Goal: Task Accomplishment & Management: Use online tool/utility

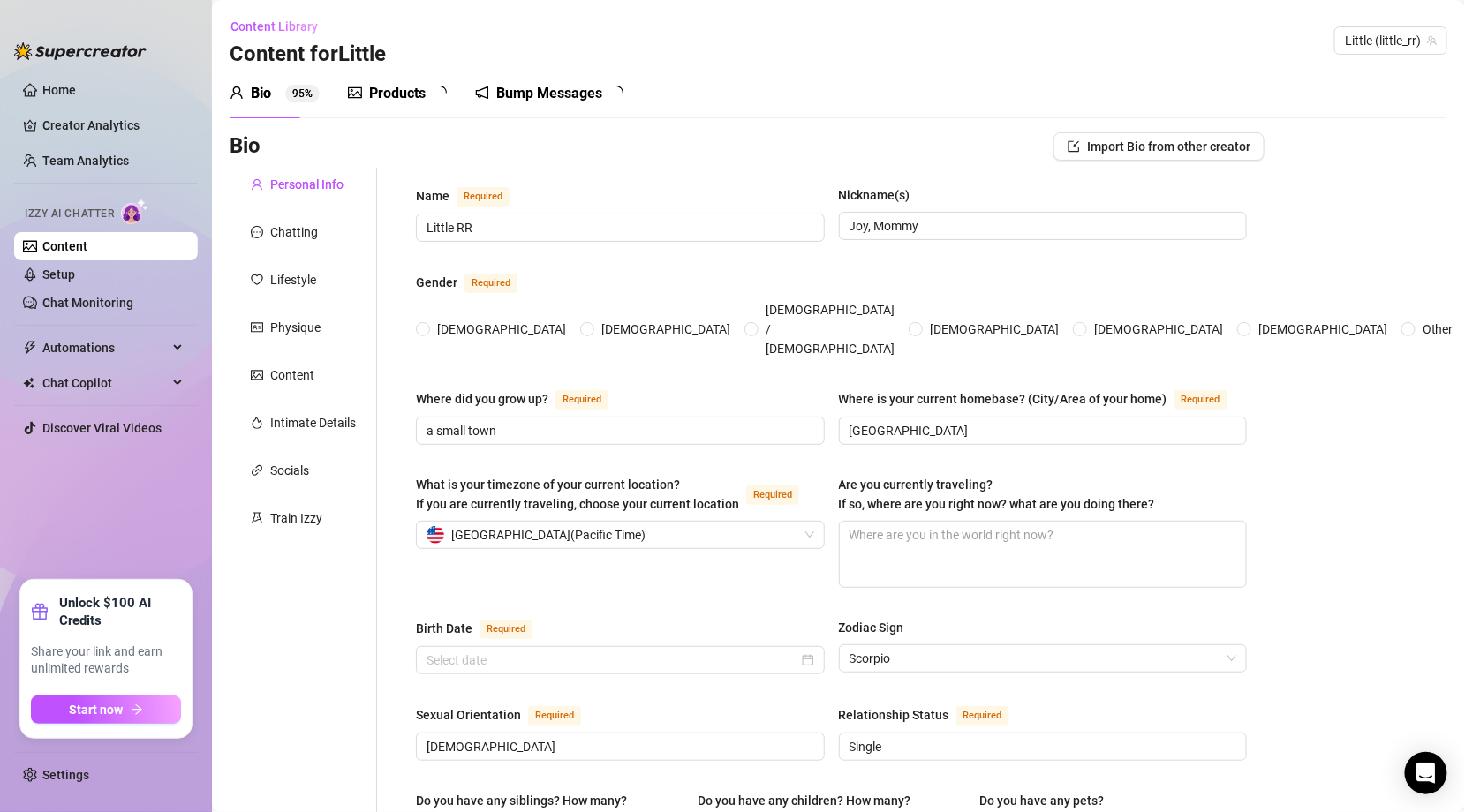
radio input "true"
type input "[DATE]"
click at [70, 301] on link "Chat Monitoring" at bounding box center [88, 303] width 91 height 14
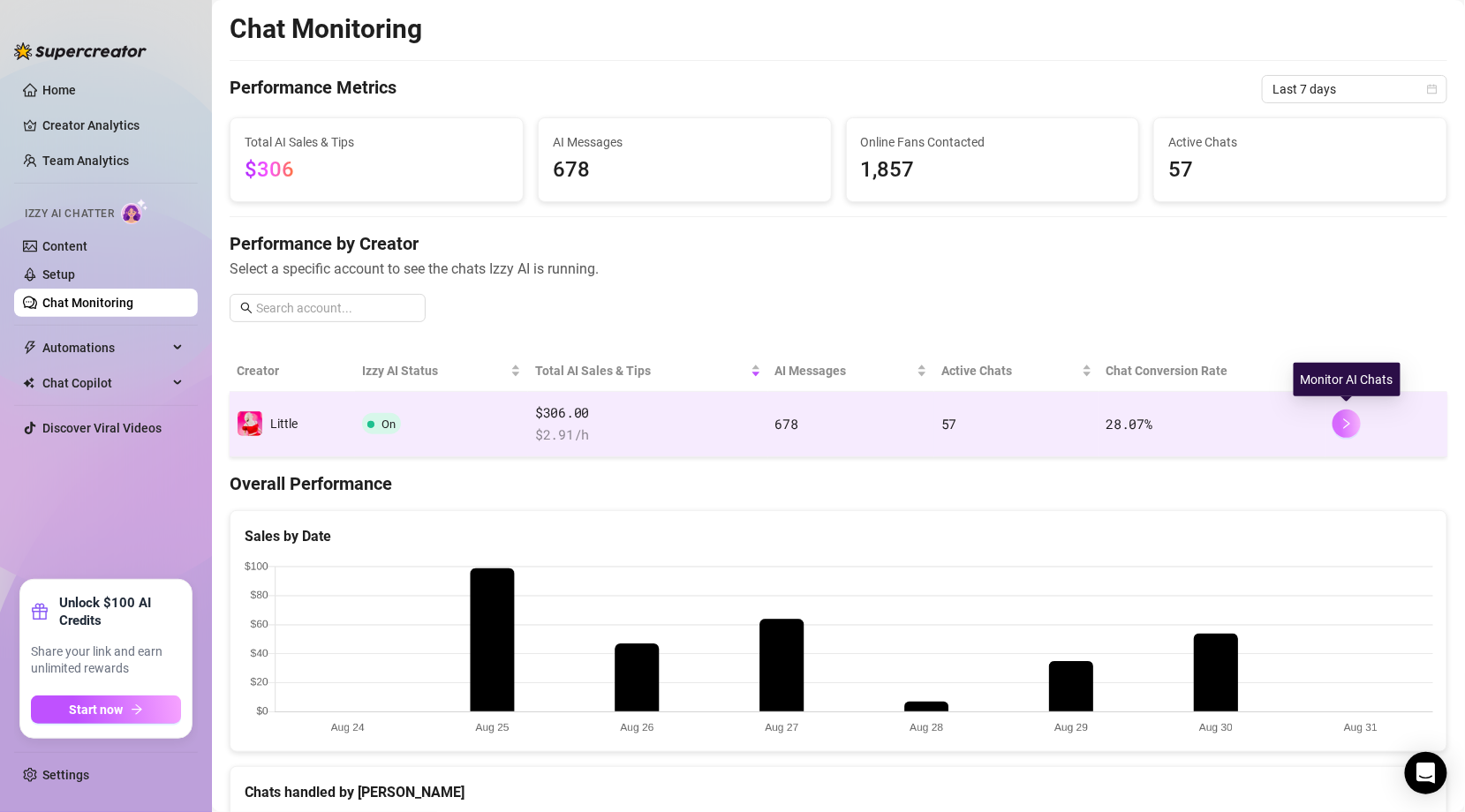
click at [1346, 424] on icon "right" at bounding box center [1346, 423] width 13 height 13
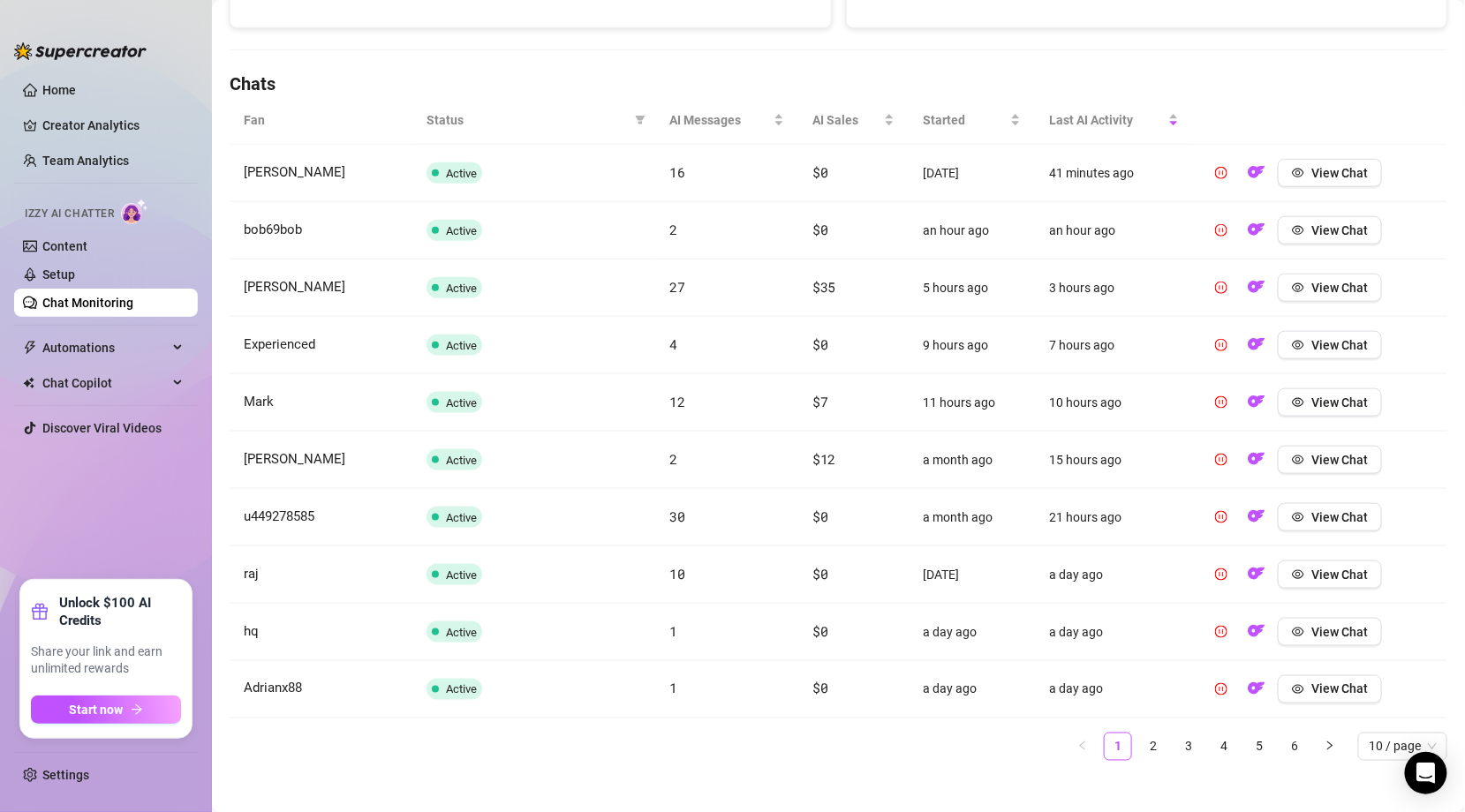
scroll to position [568, 0]
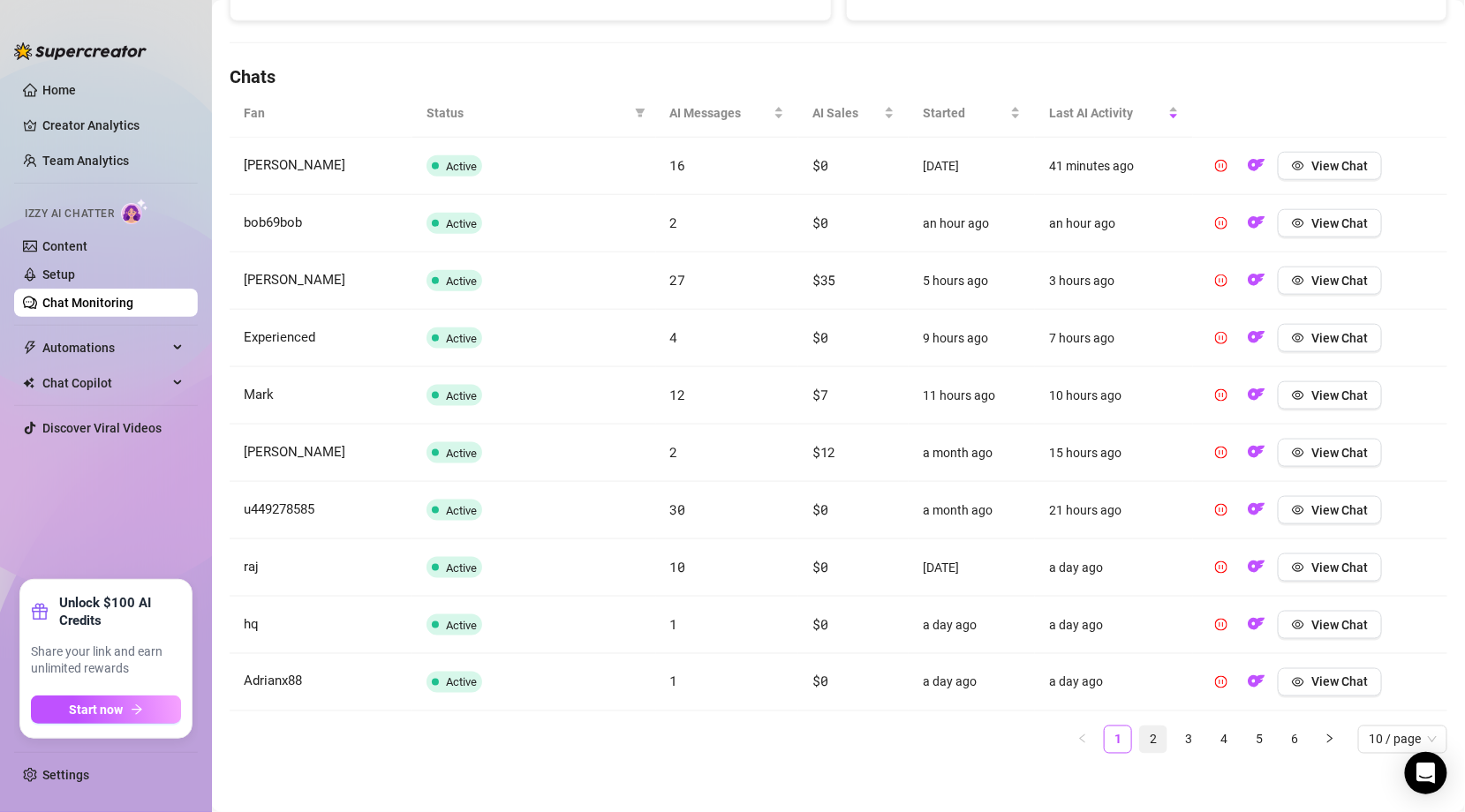
click at [1158, 730] on link "2" at bounding box center [1153, 739] width 26 height 26
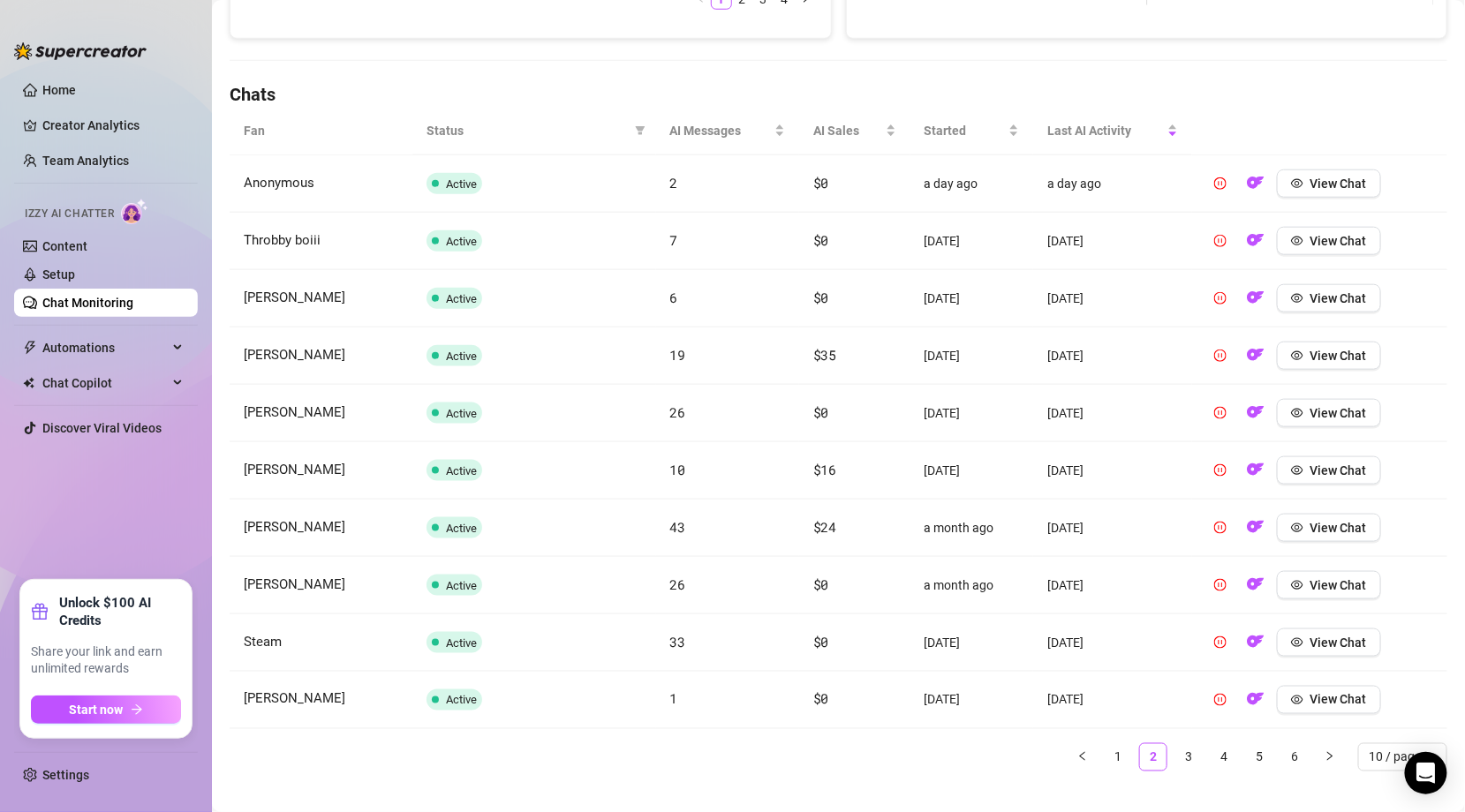
scroll to position [569, 0]
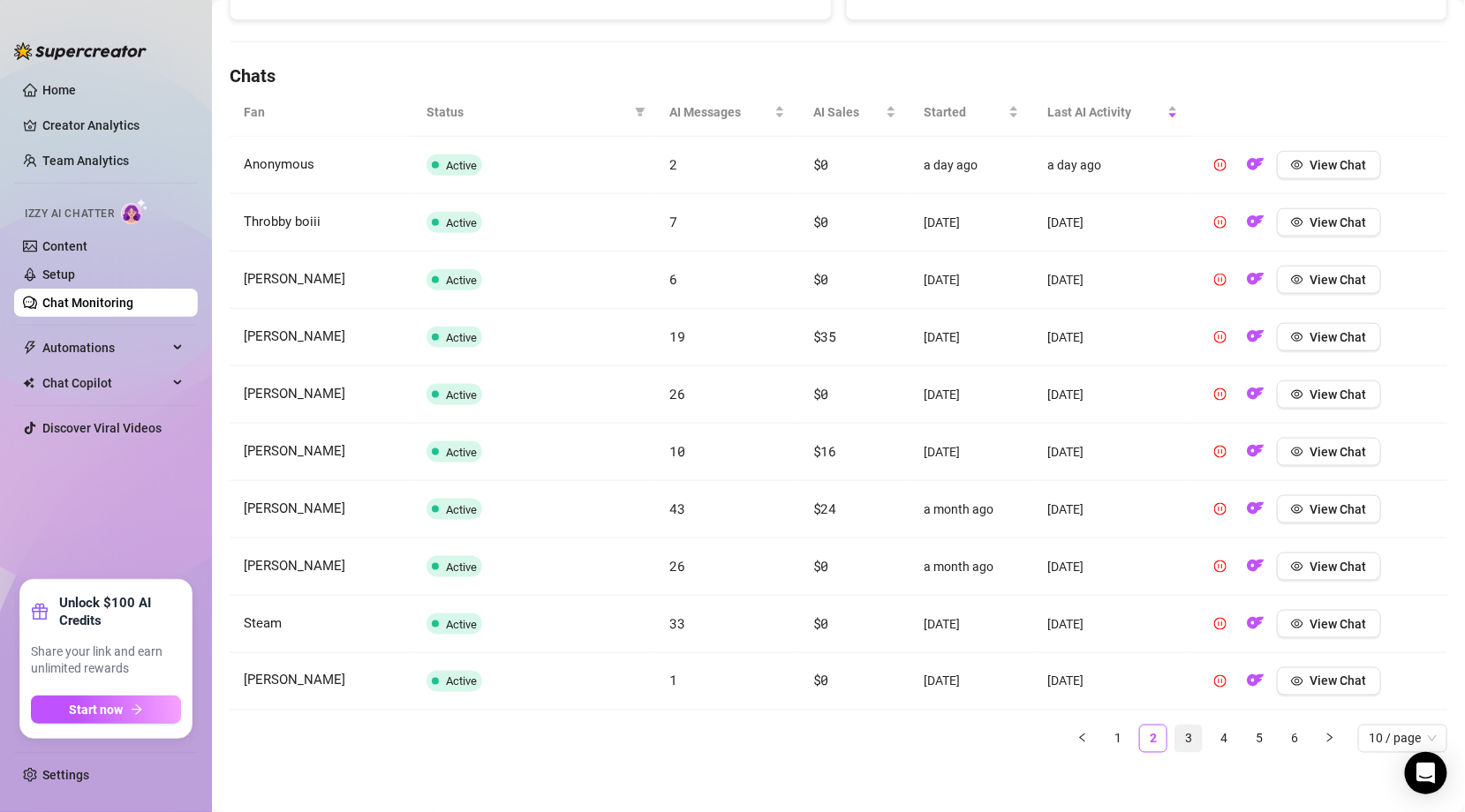
click at [1187, 738] on link "3" at bounding box center [1187, 739] width 26 height 26
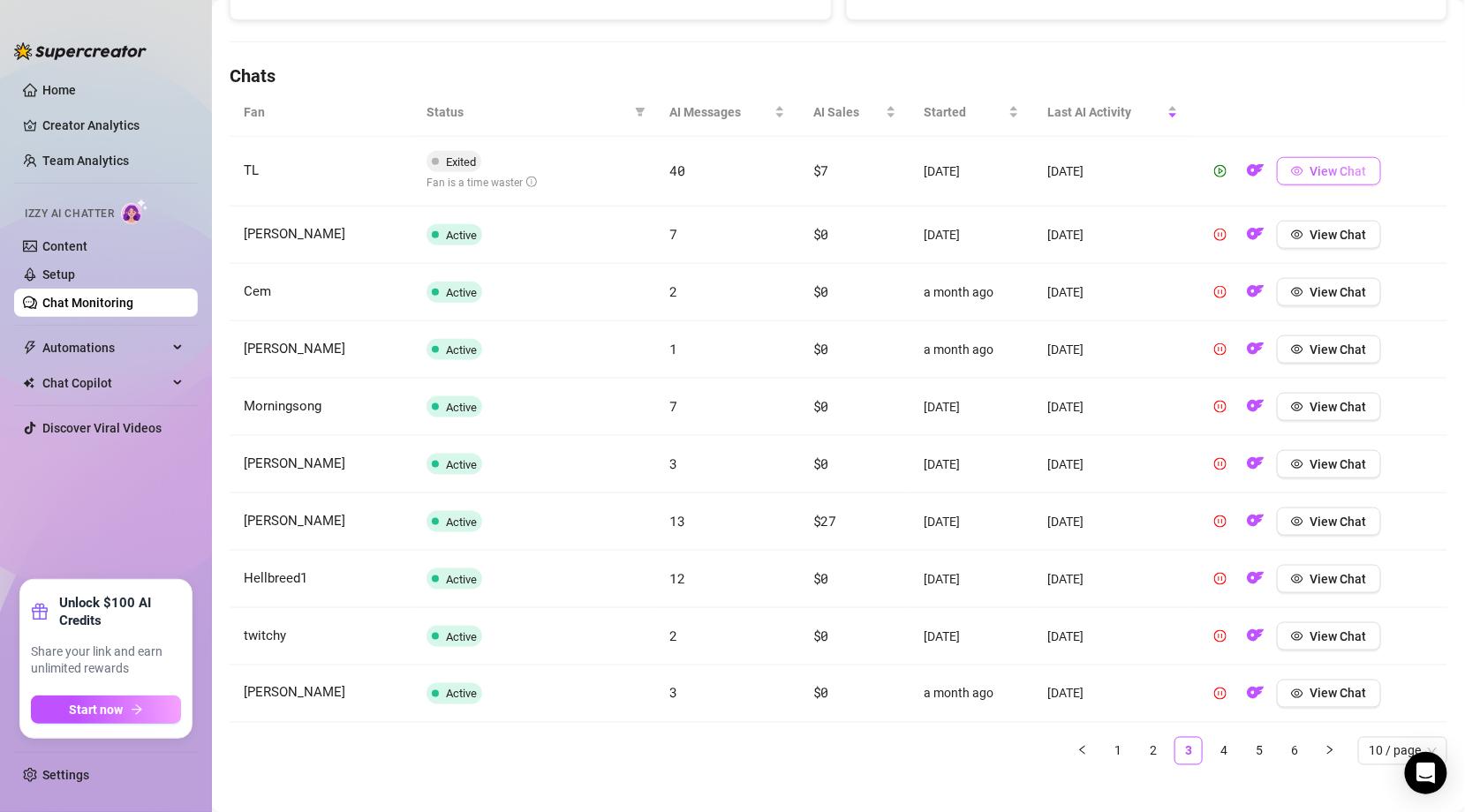
click at [1341, 167] on span "View Chat" at bounding box center [1338, 171] width 56 height 14
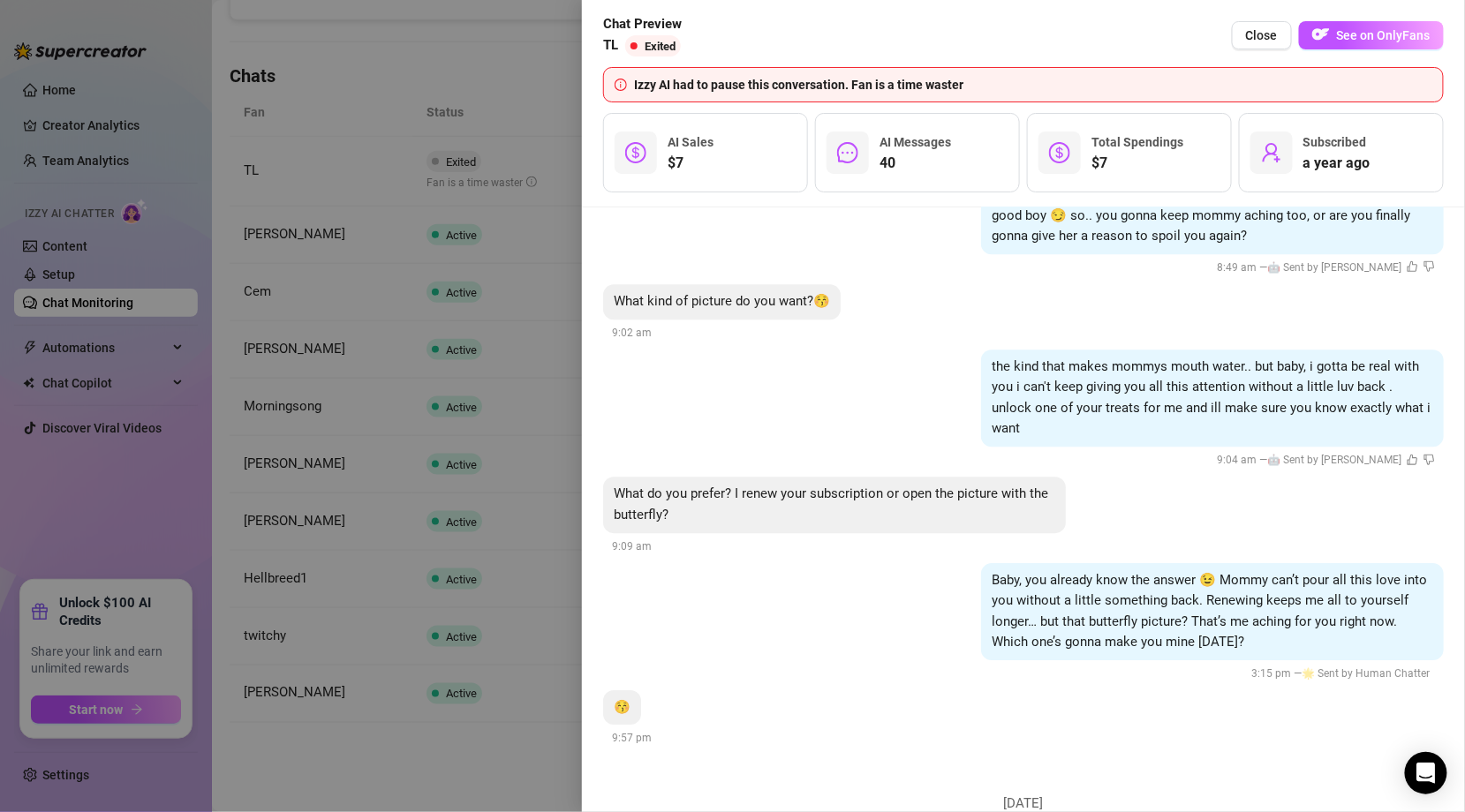
scroll to position [7098, 0]
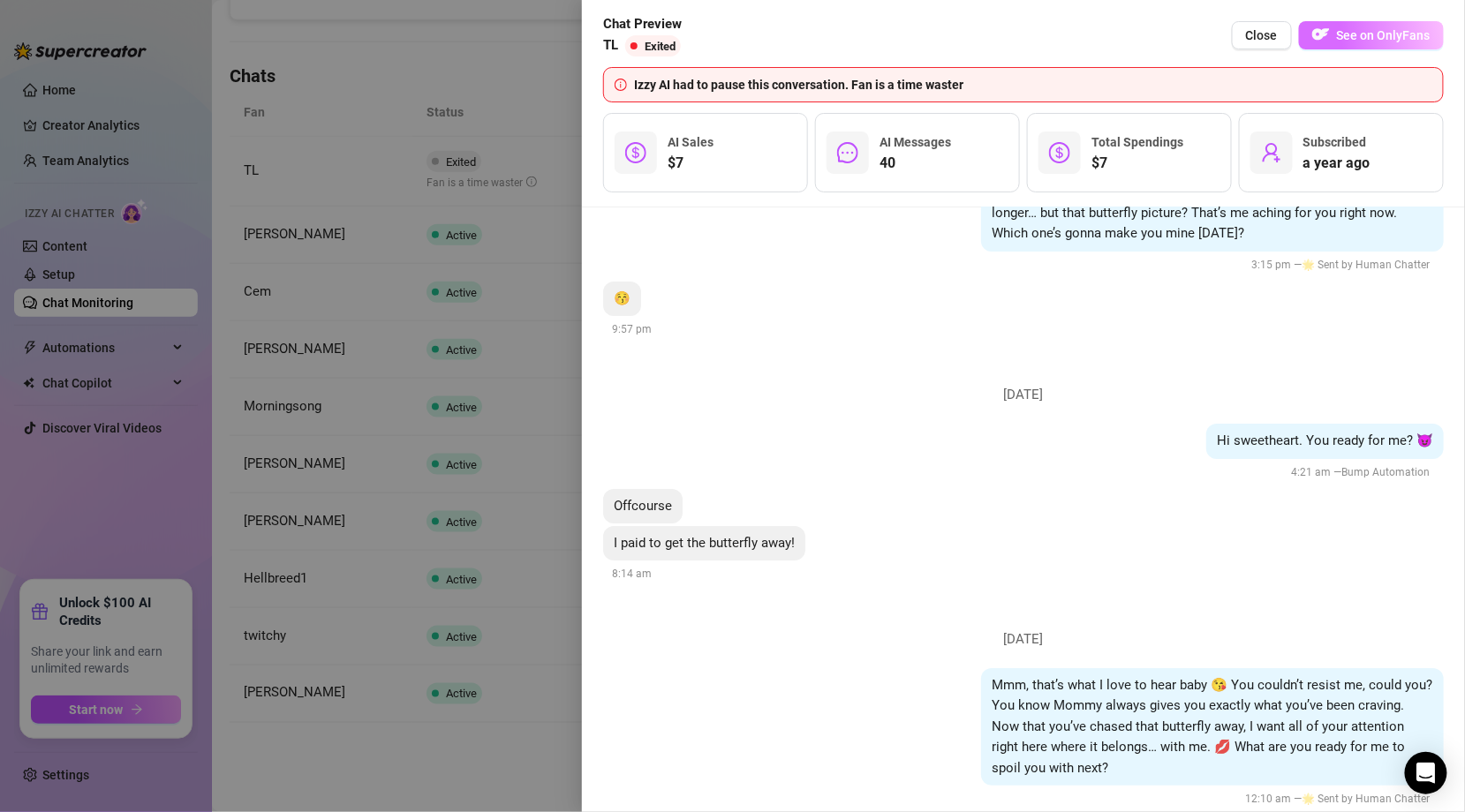
click at [1370, 40] on span "See on OnlyFans" at bounding box center [1383, 35] width 94 height 14
